Goal: Transaction & Acquisition: Purchase product/service

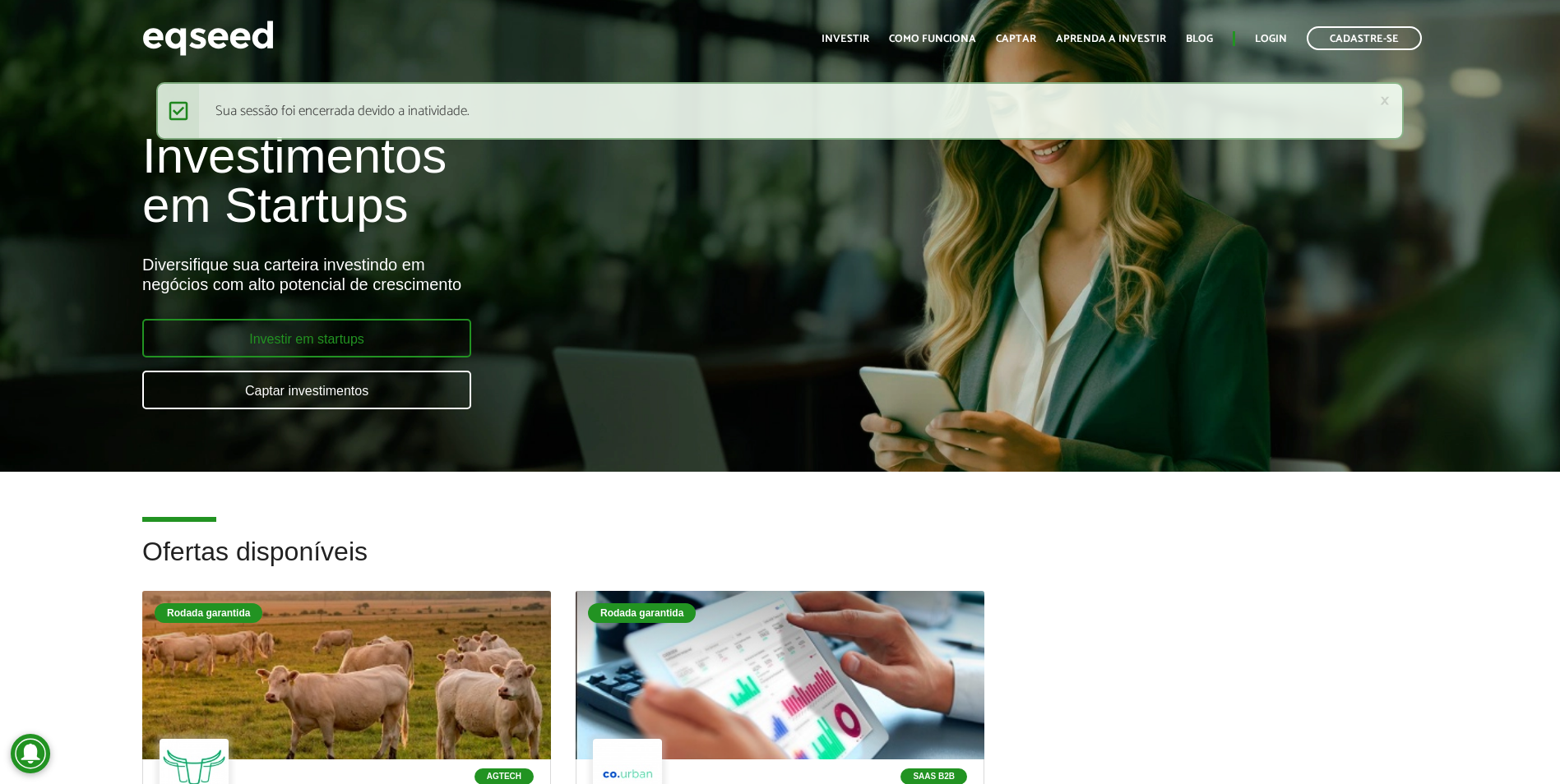
click at [266, 337] on link "Investir em startups" at bounding box center [307, 338] width 329 height 39
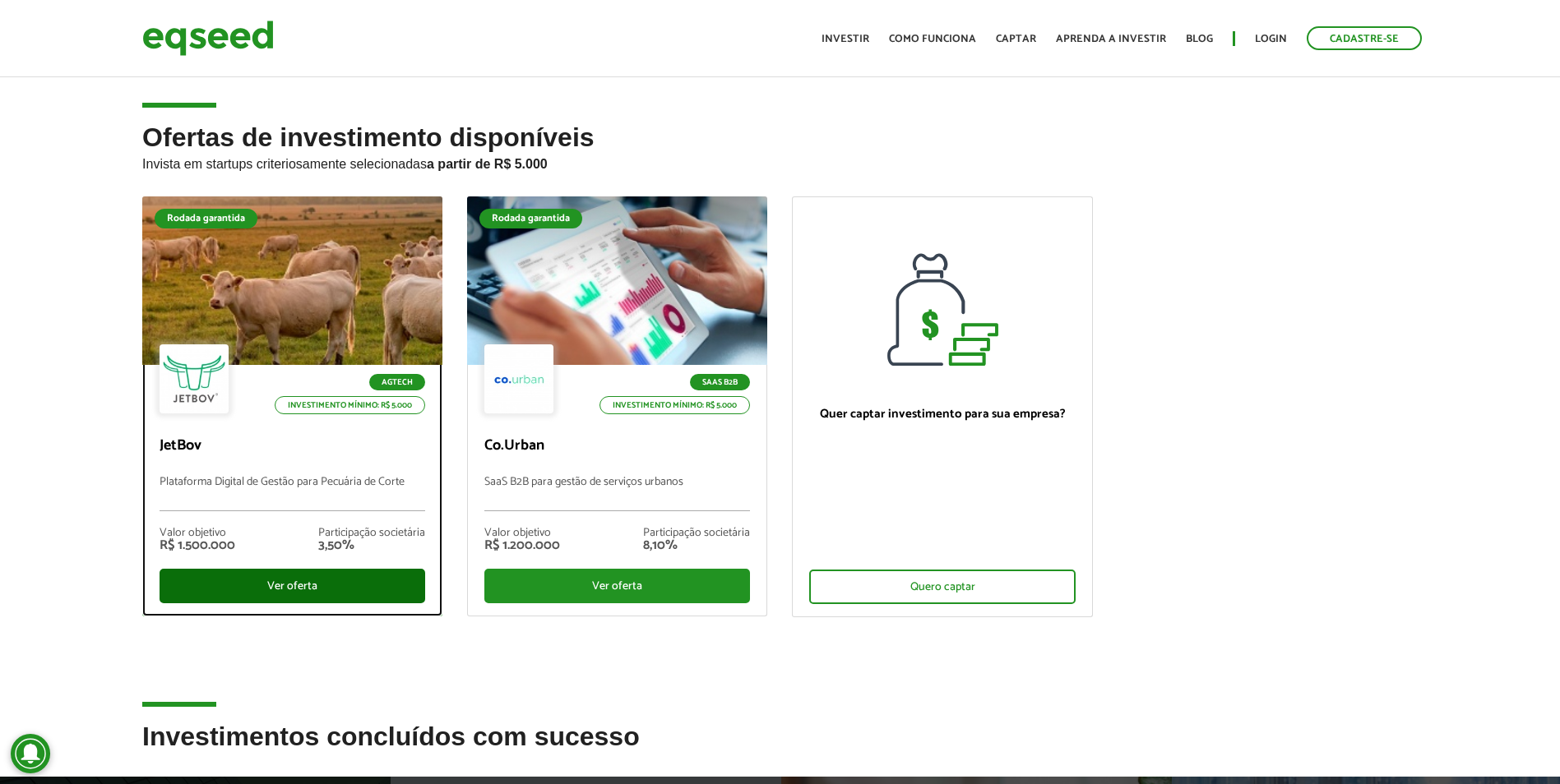
click at [243, 590] on div "Ver oferta" at bounding box center [292, 586] width 266 height 35
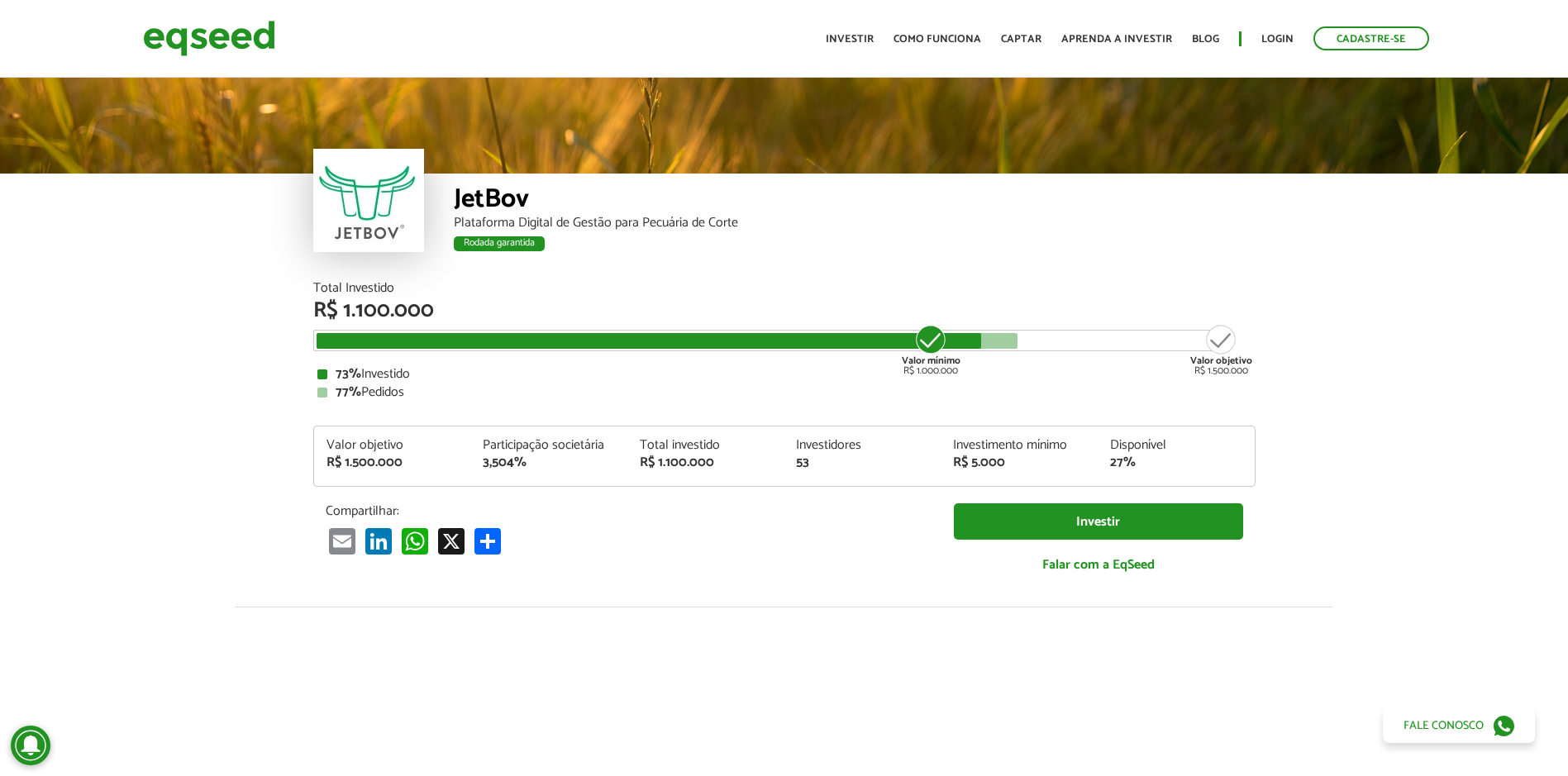
scroll to position [2046, 0]
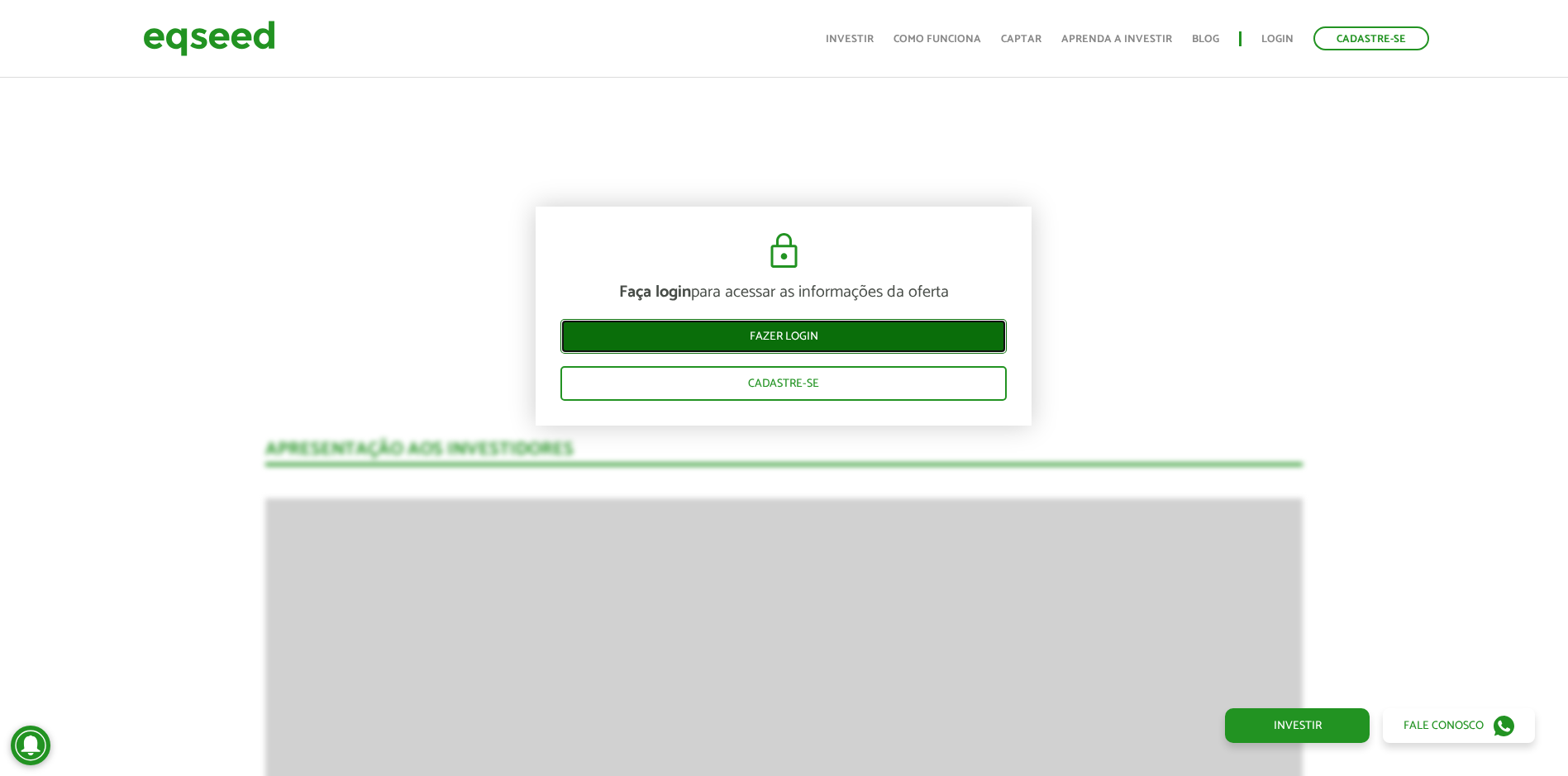
click at [896, 319] on link "Fazer login" at bounding box center [783, 336] width 446 height 35
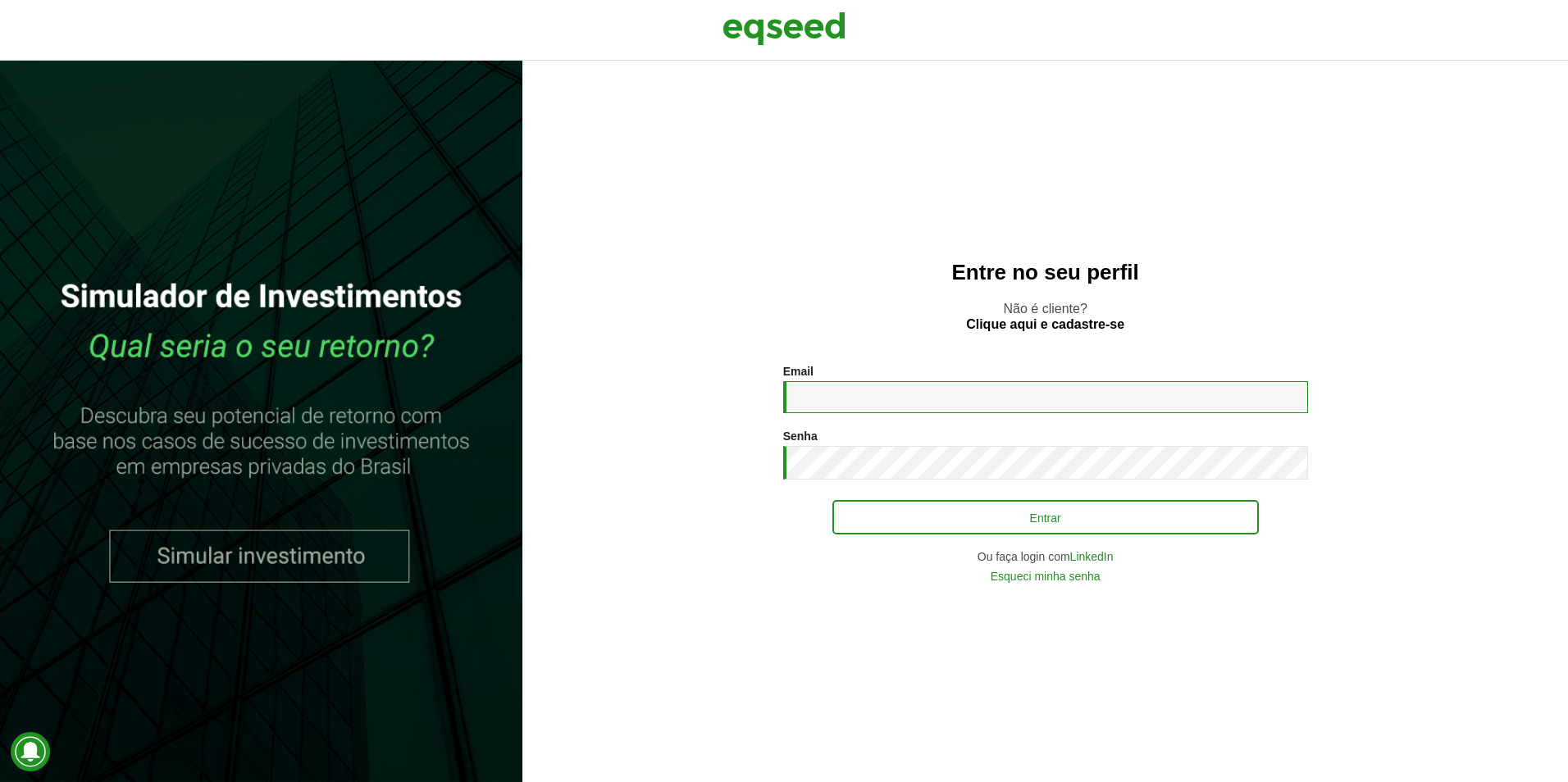
type input "**********"
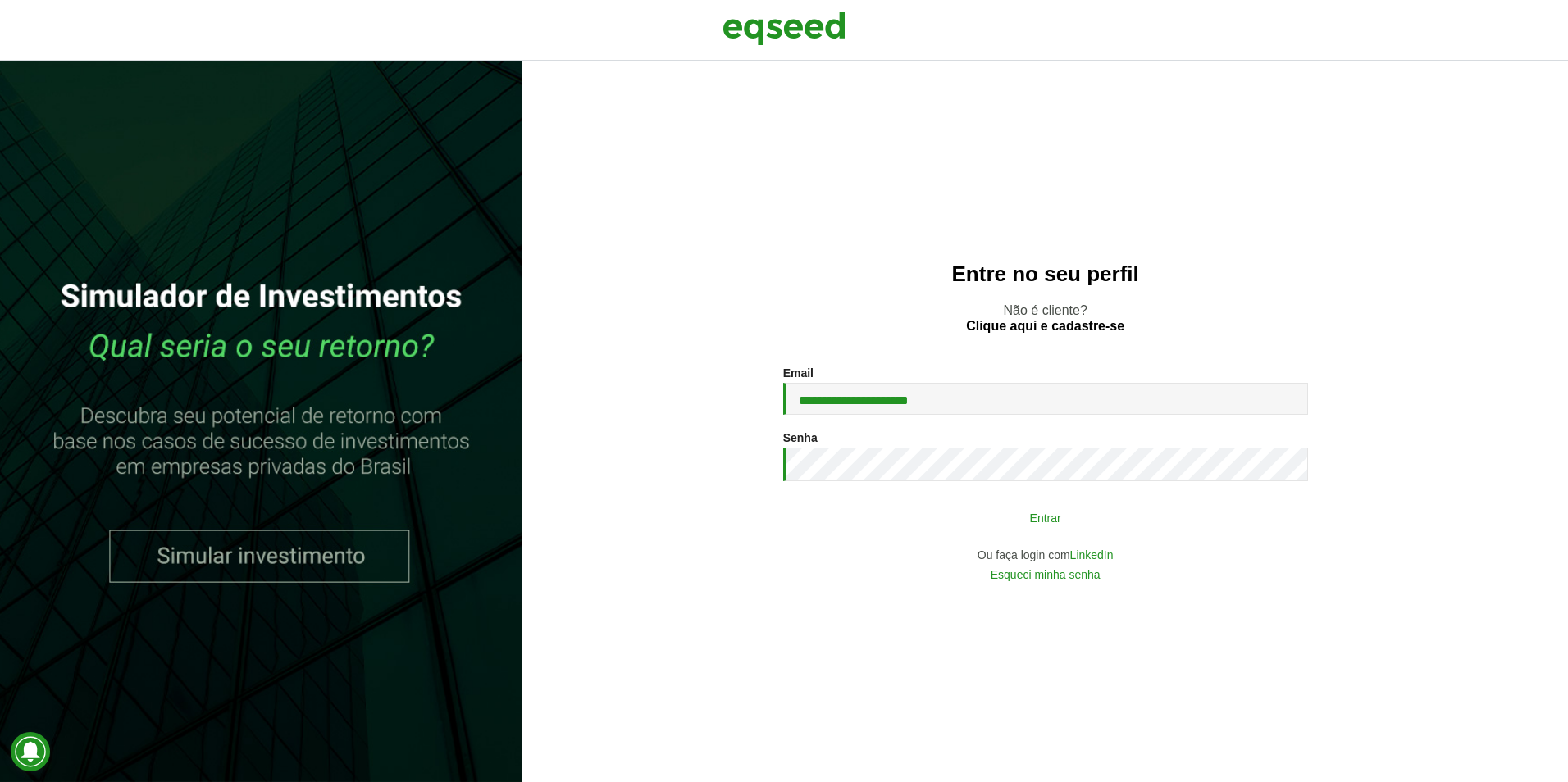
click at [946, 508] on button "Entrar" at bounding box center [1045, 518] width 426 height 31
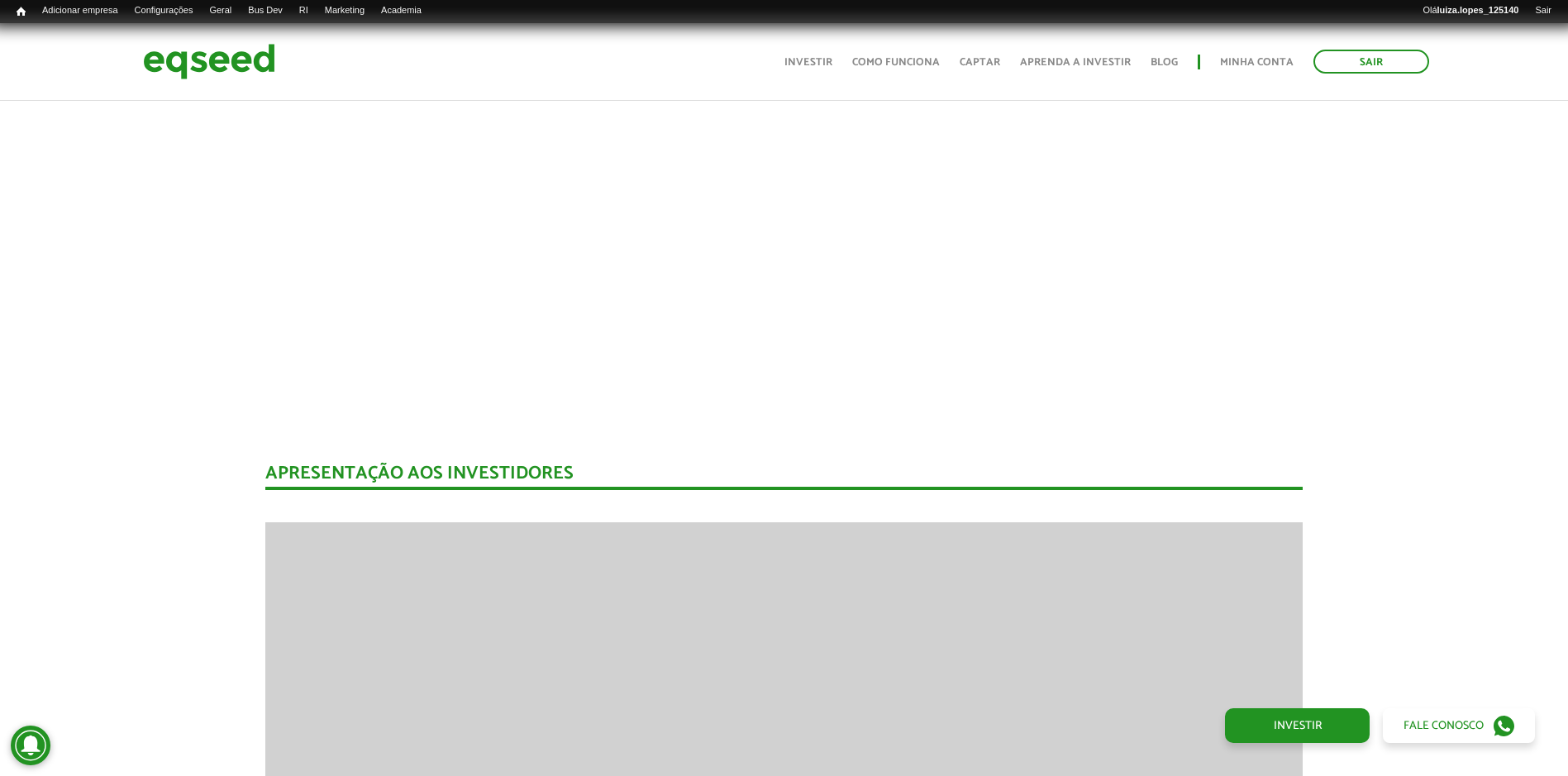
scroll to position [1539, 0]
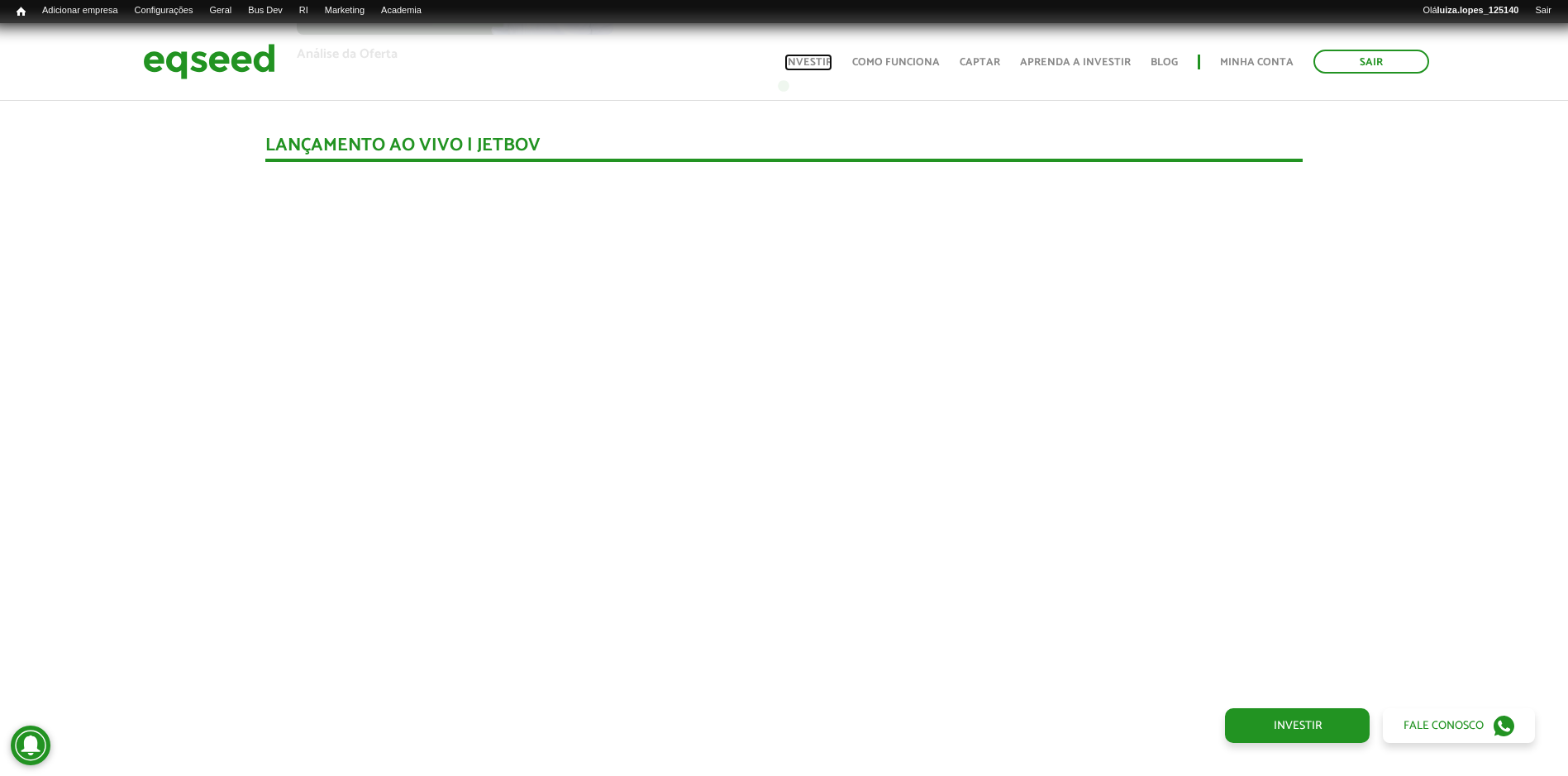
click at [790, 60] on link "Investir" at bounding box center [808, 62] width 48 height 10
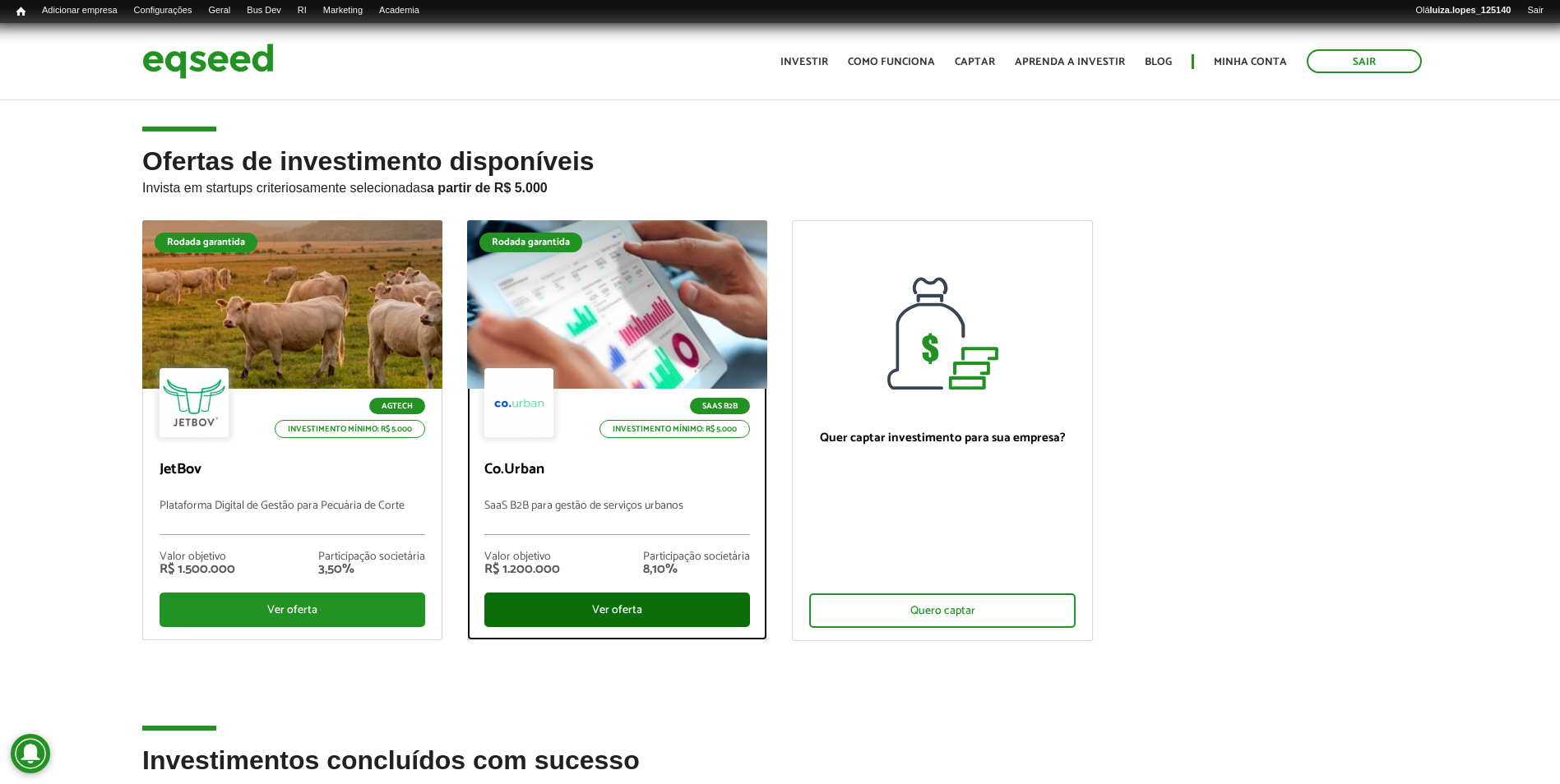
click at [599, 607] on div "Ver oferta" at bounding box center [617, 610] width 266 height 35
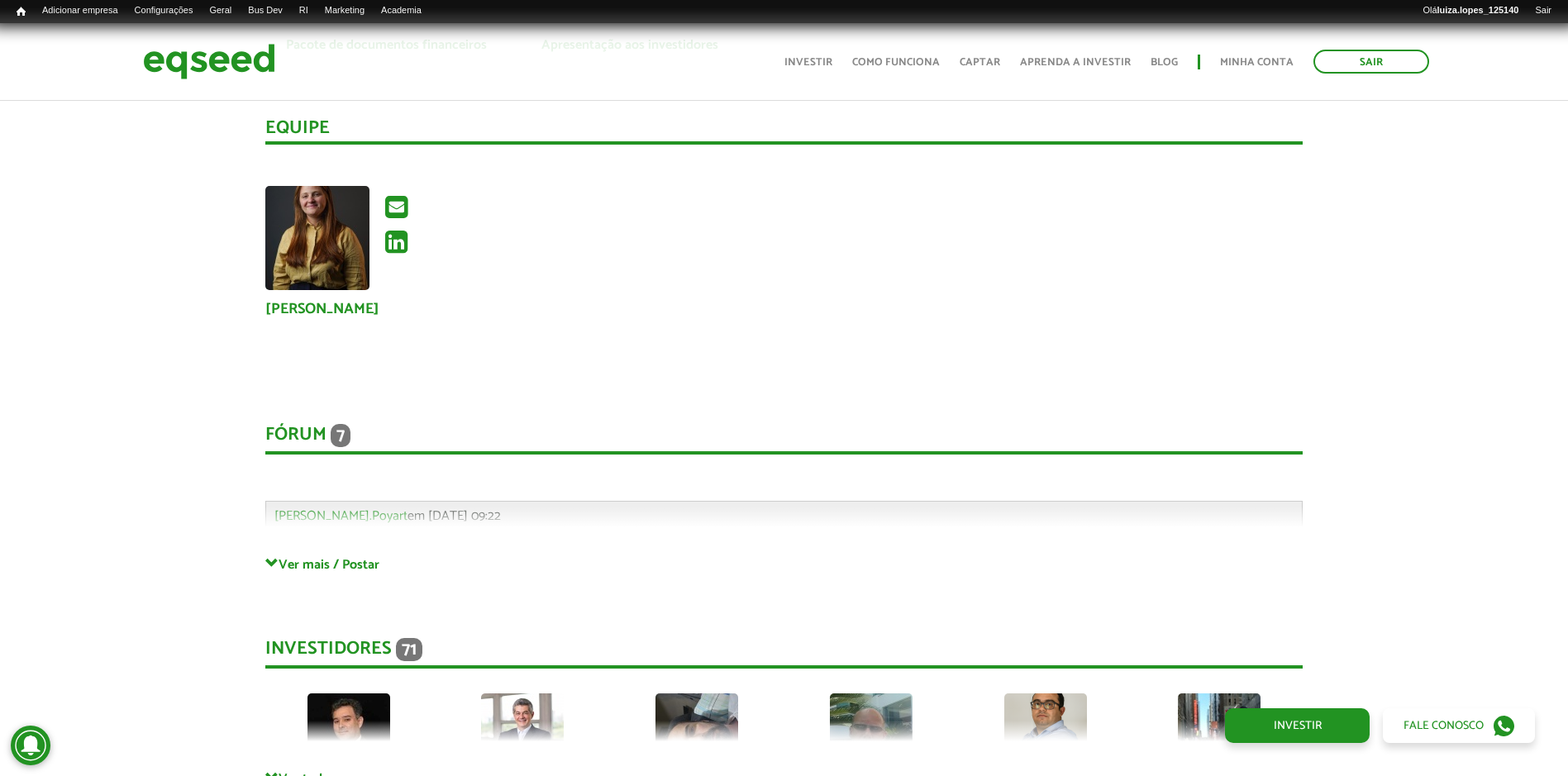
scroll to position [3802, 0]
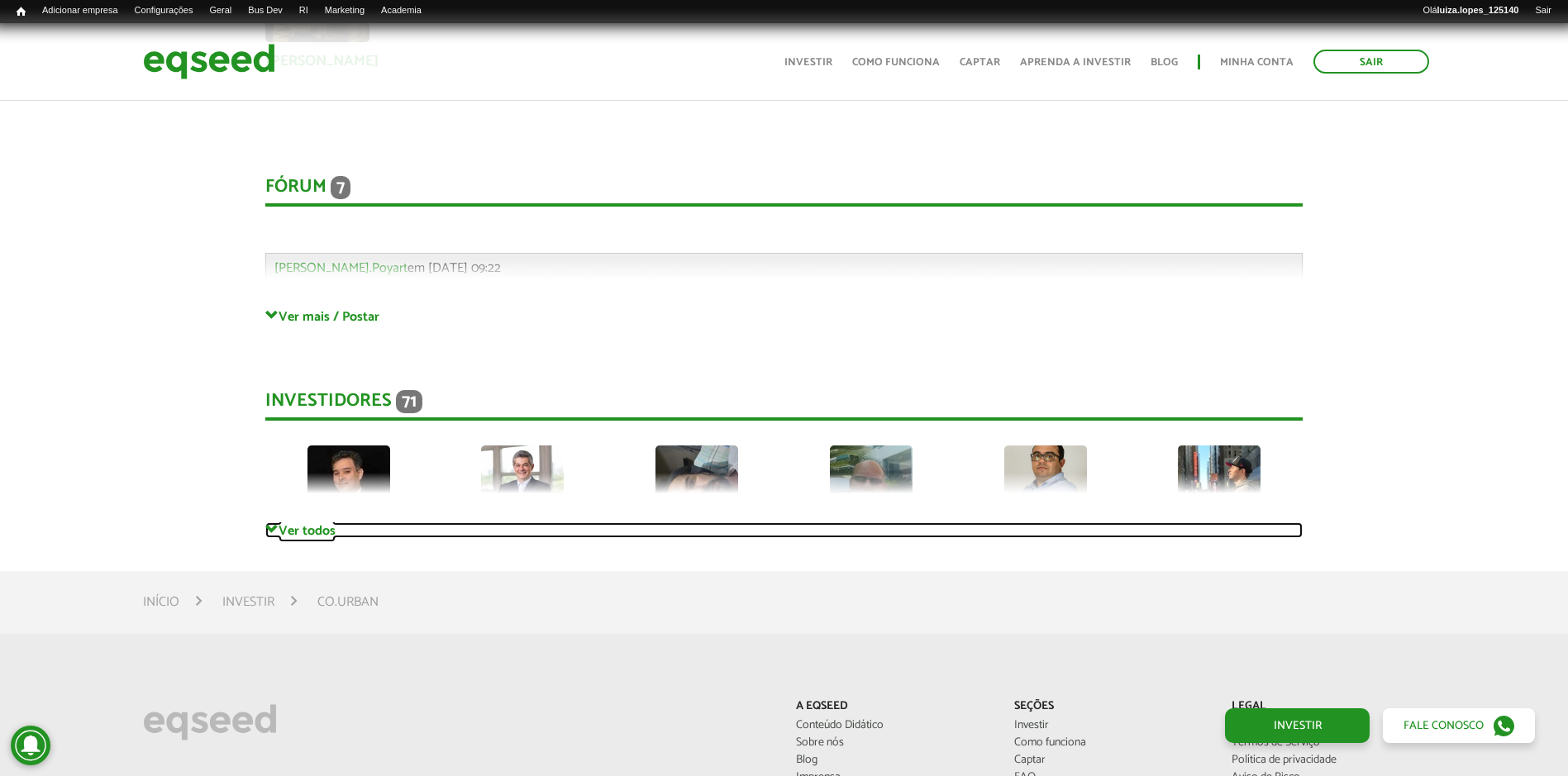
click at [298, 530] on link "Ver todos" at bounding box center [784, 530] width 1037 height 16
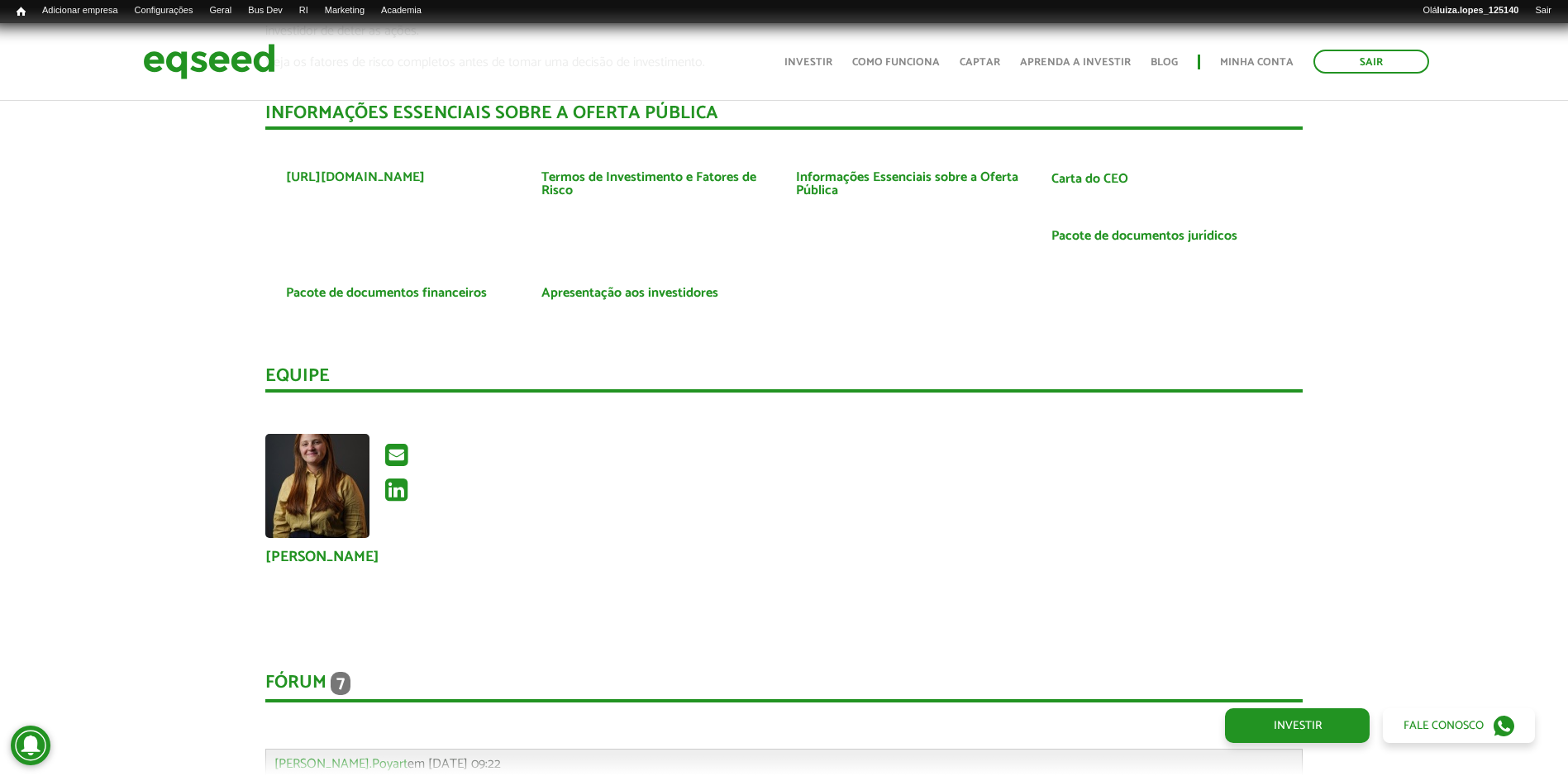
scroll to position [2892, 0]
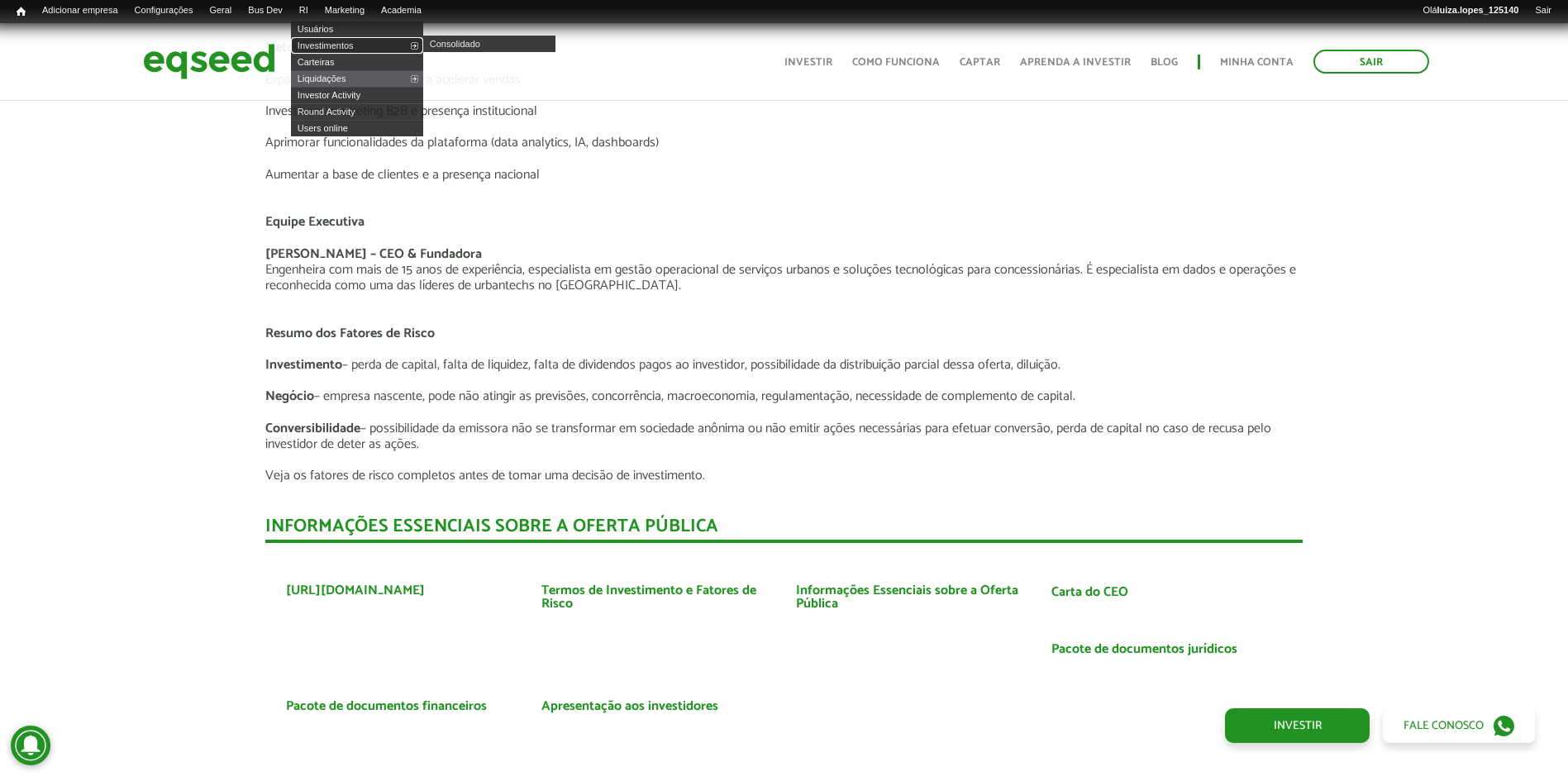
click at [333, 40] on link "Investimentos" at bounding box center [357, 45] width 132 height 17
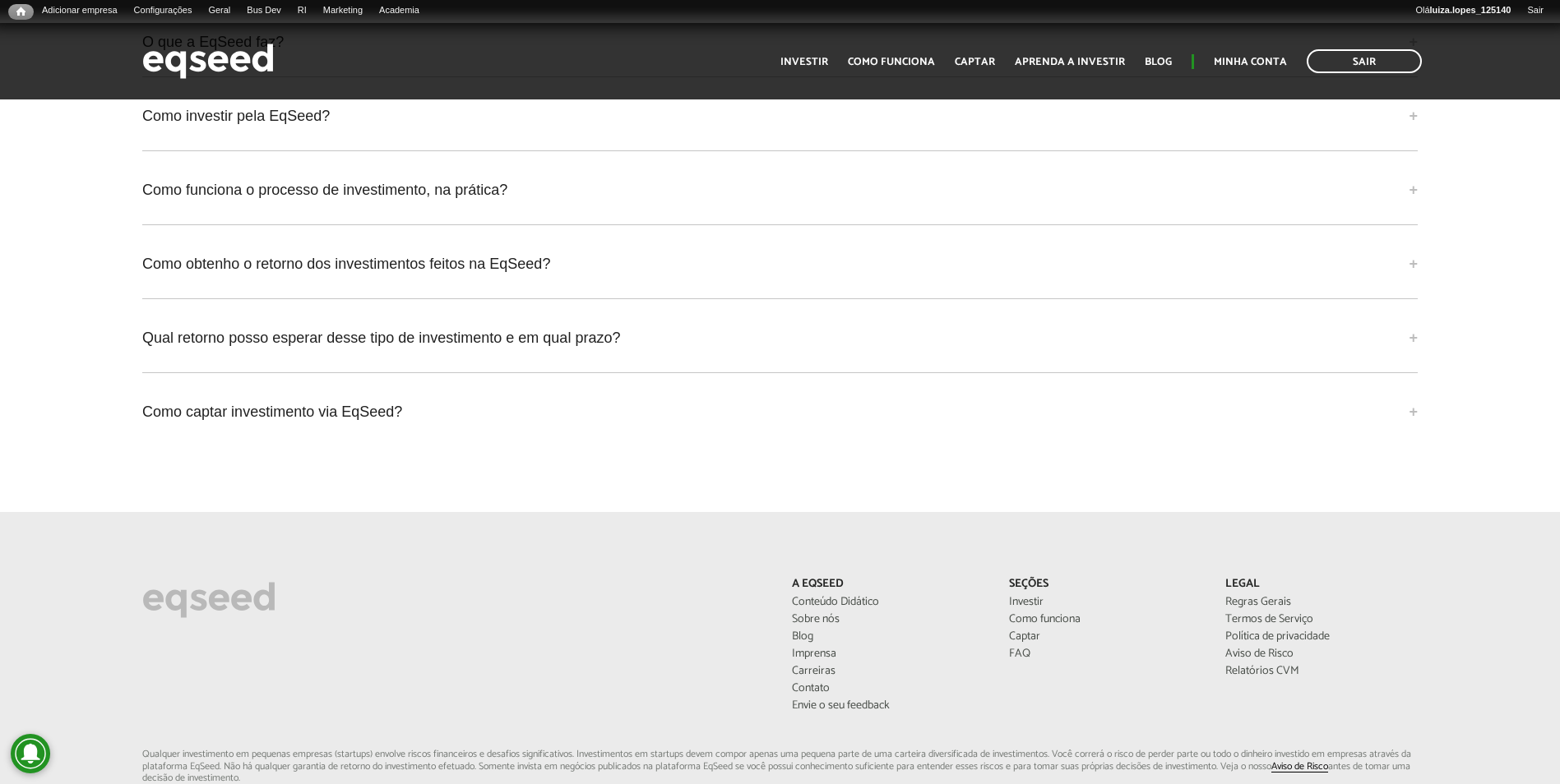
scroll to position [4192, 0]
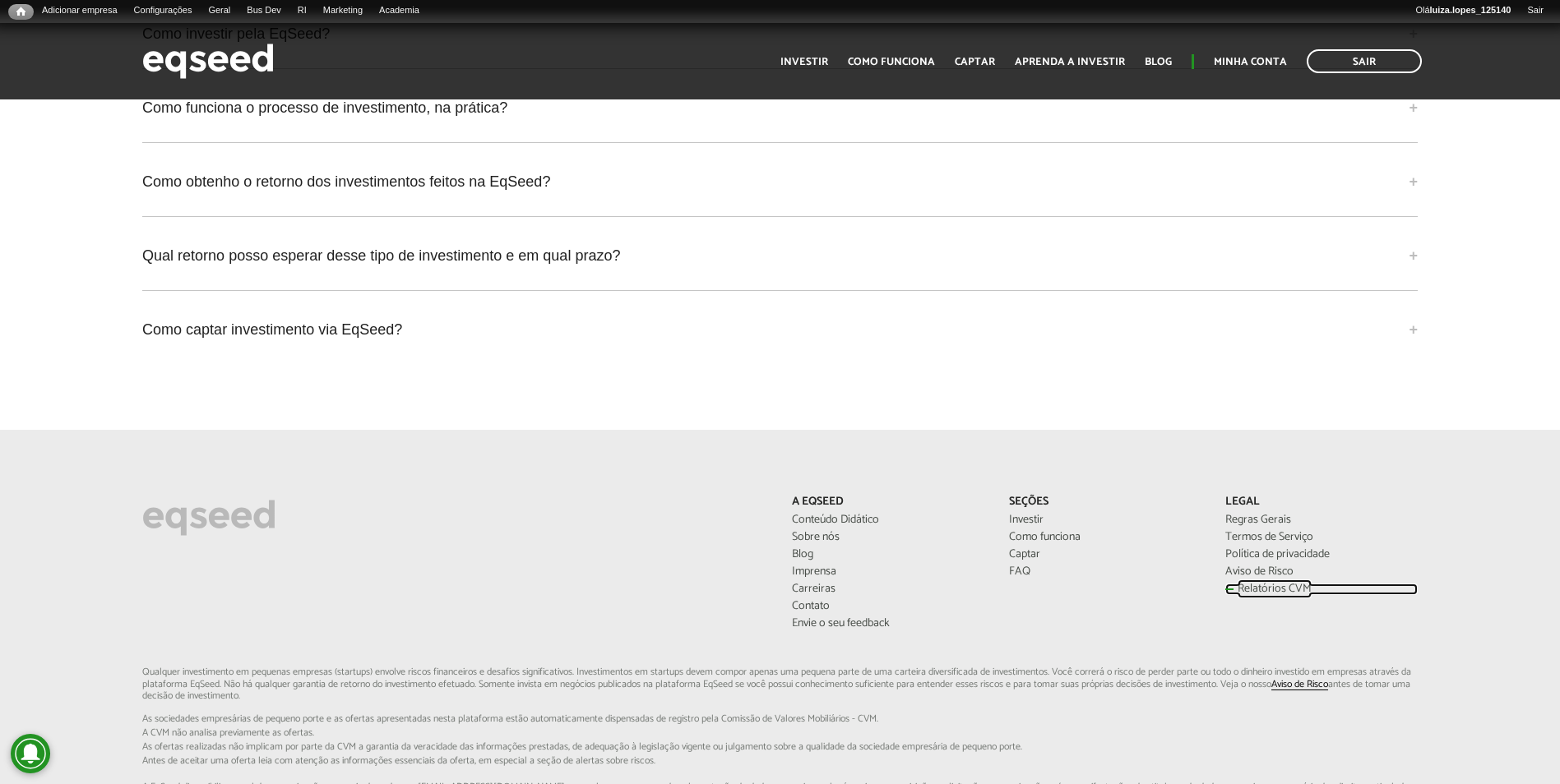
click at [1255, 584] on link "Relatórios CVM" at bounding box center [1321, 589] width 192 height 11
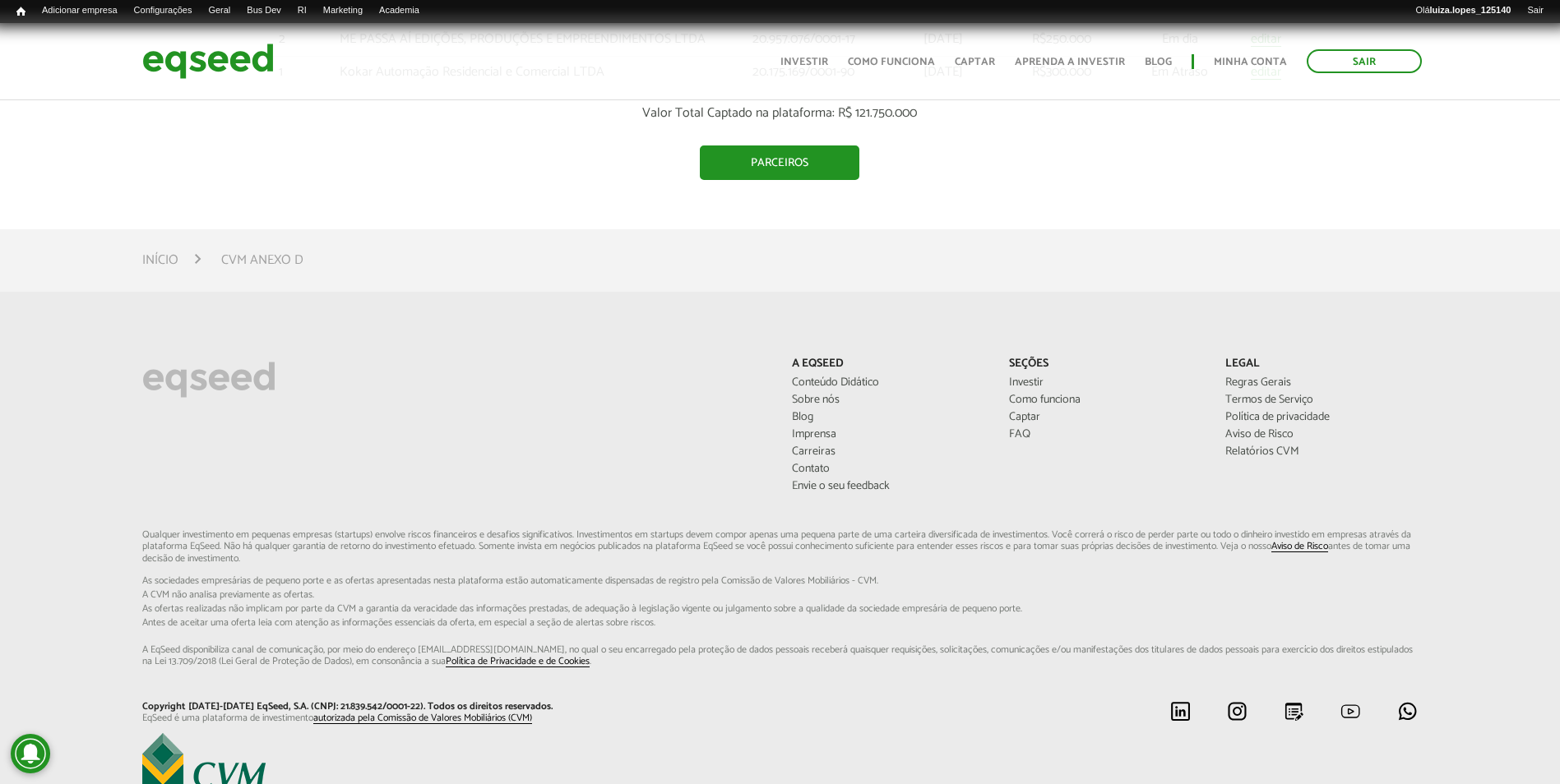
scroll to position [3288, 0]
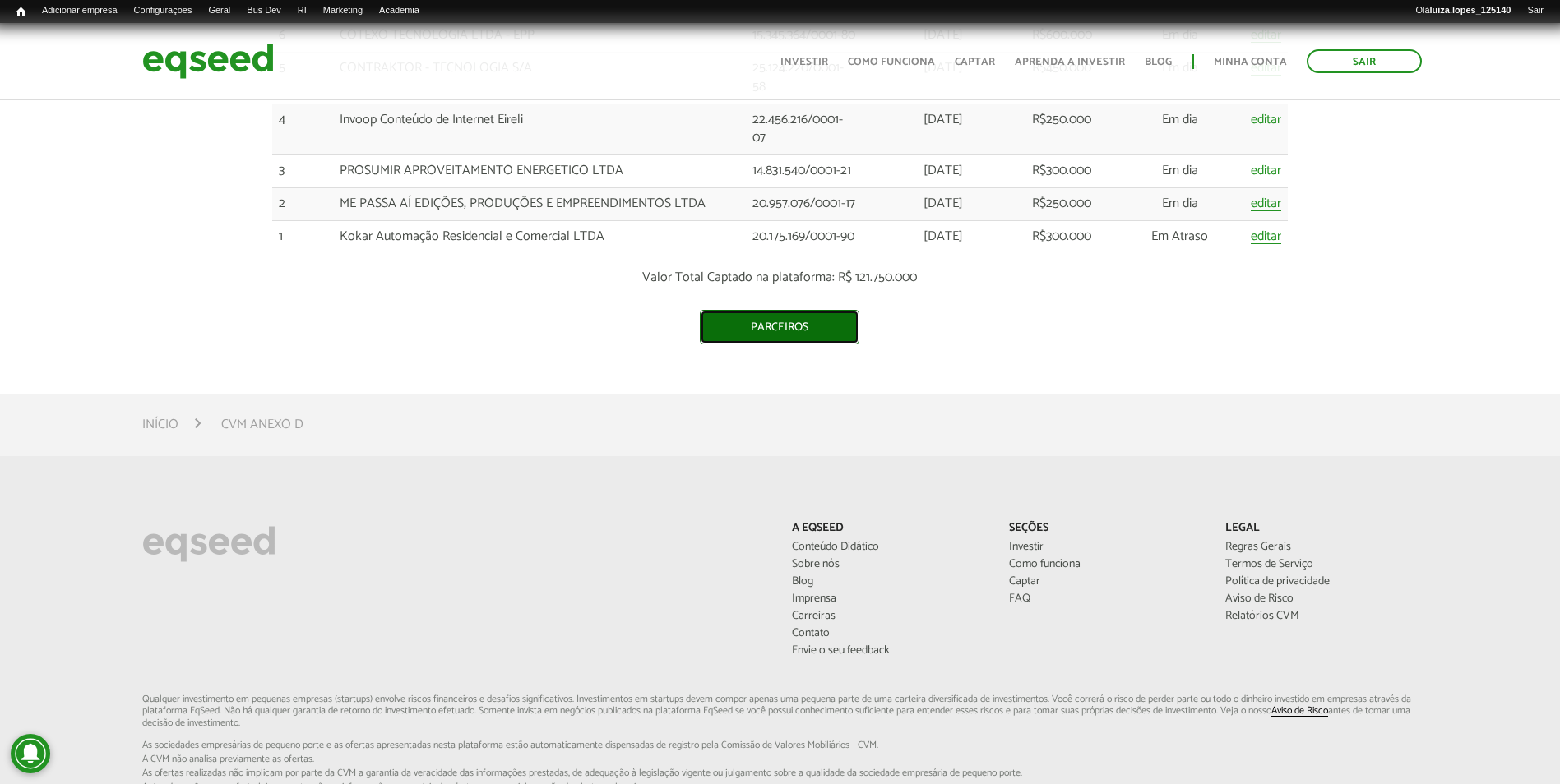
click at [734, 324] on link "Parceiros" at bounding box center [780, 327] width 159 height 35
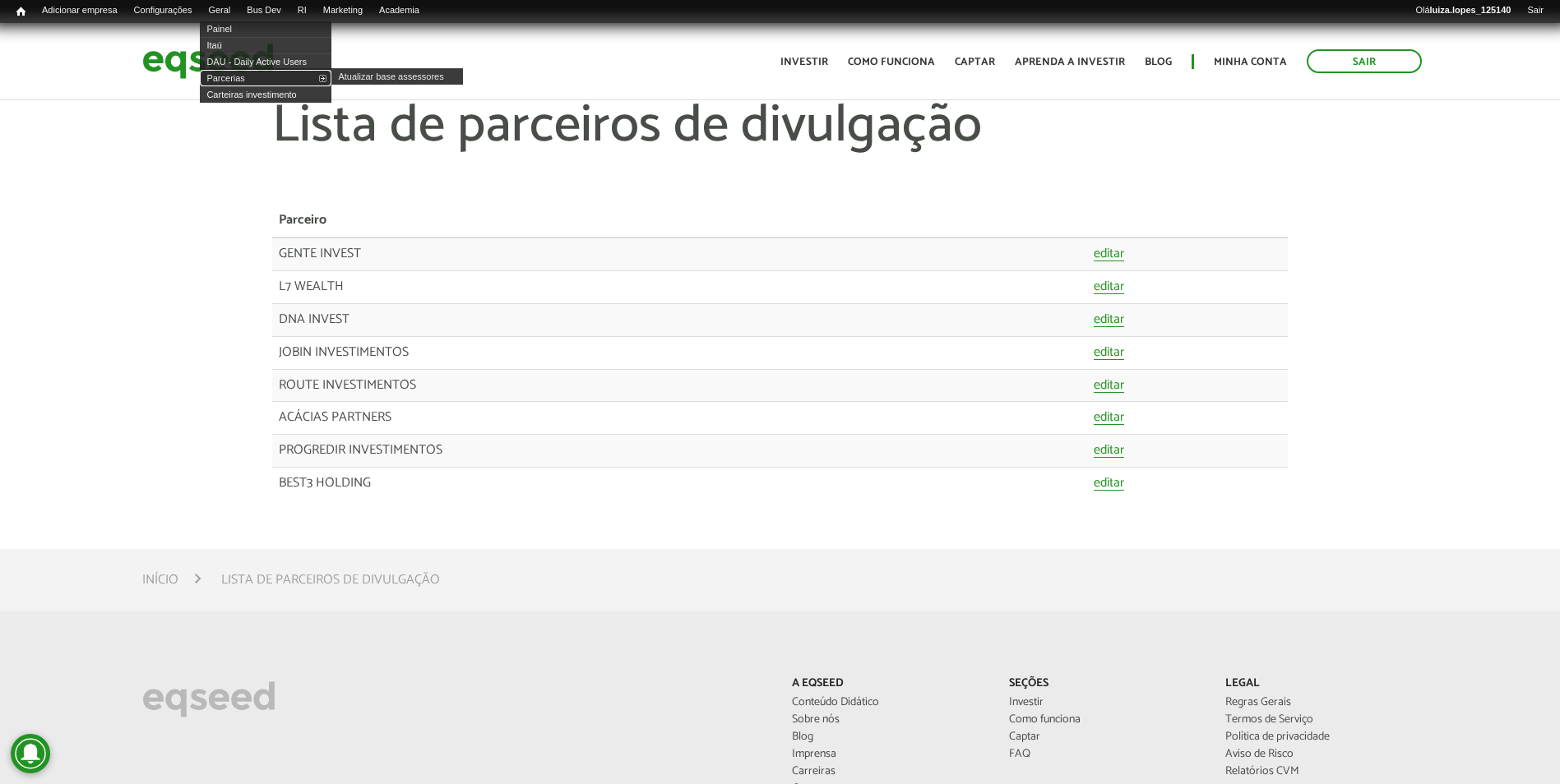
click at [307, 81] on link "Parcerias" at bounding box center [266, 78] width 132 height 16
